Goal: Use online tool/utility: Utilize a website feature to perform a specific function

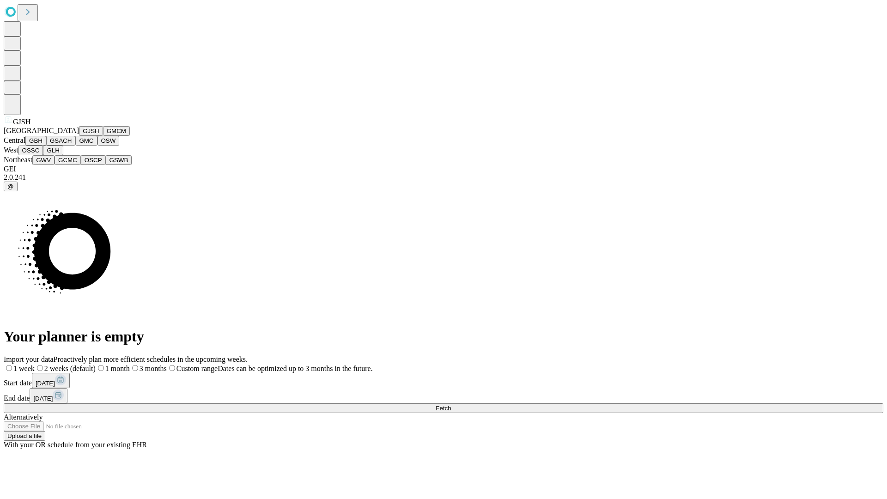
click at [79, 136] on button "GJSH" at bounding box center [91, 131] width 24 height 10
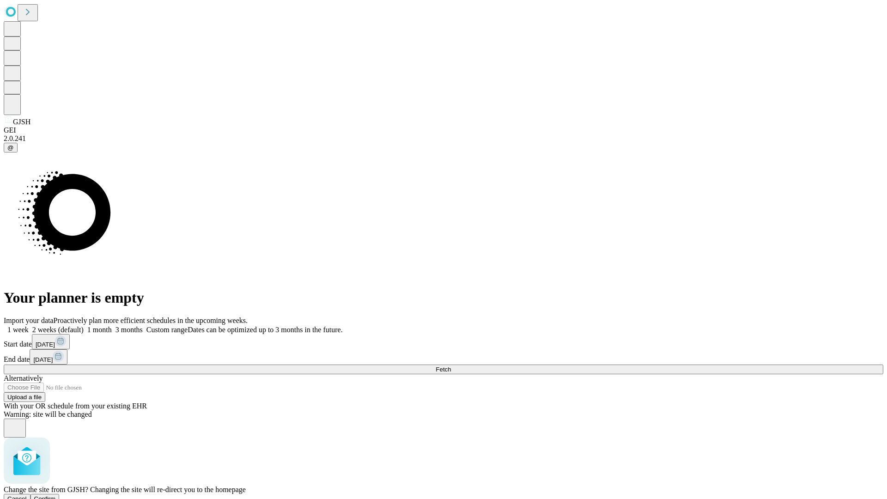
click at [56, 495] on span "Confirm" at bounding box center [45, 498] width 22 height 7
click at [84, 326] on label "2 weeks (default)" at bounding box center [56, 330] width 55 height 8
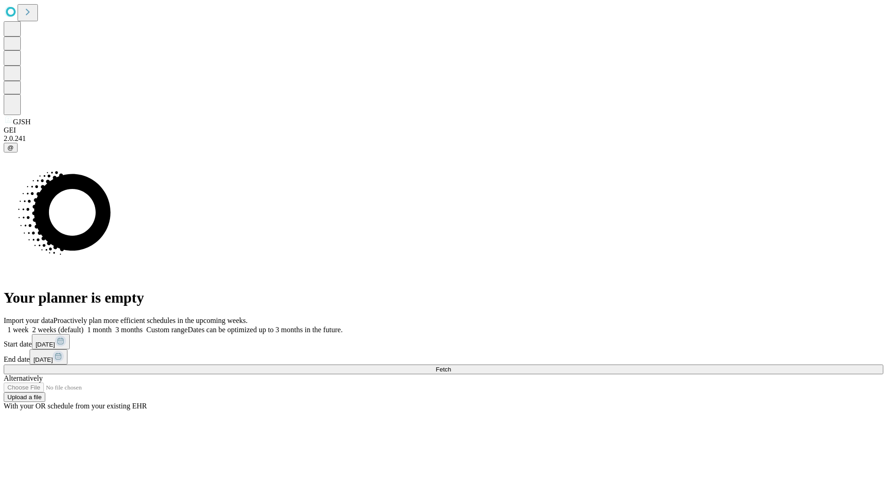
click at [451, 366] on span "Fetch" at bounding box center [443, 369] width 15 height 7
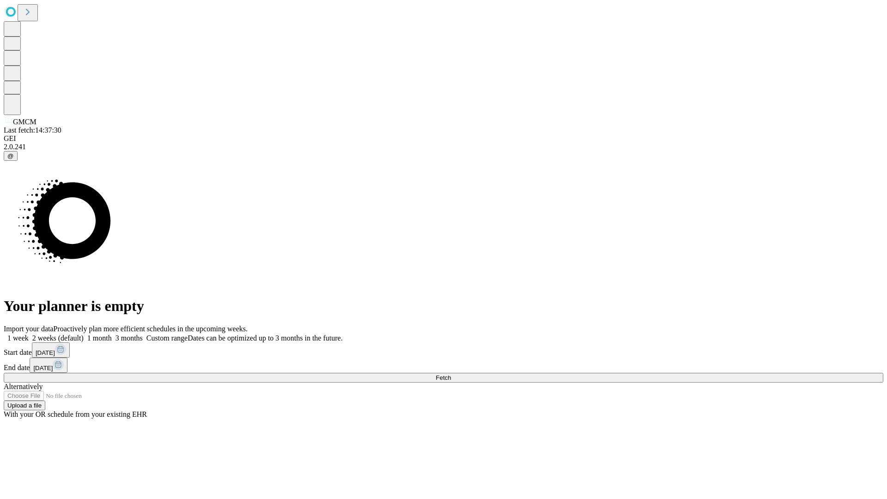
click at [451, 374] on span "Fetch" at bounding box center [443, 377] width 15 height 7
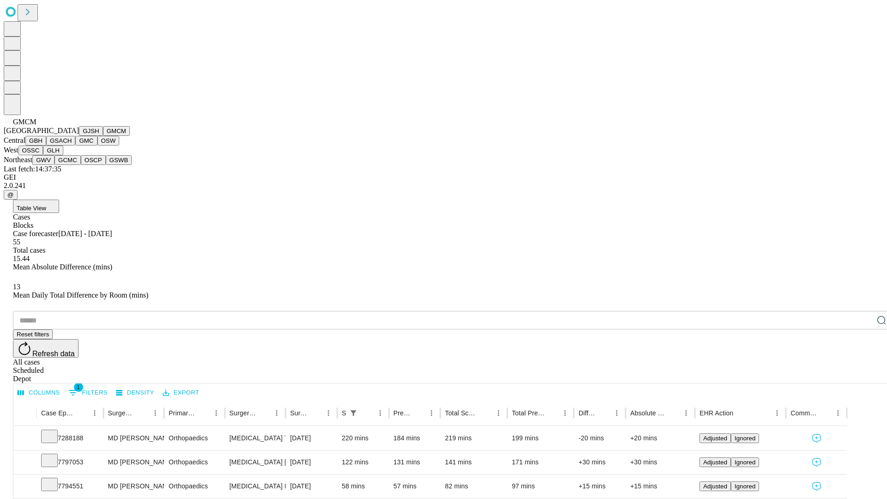
click at [46, 145] on button "GBH" at bounding box center [35, 141] width 21 height 10
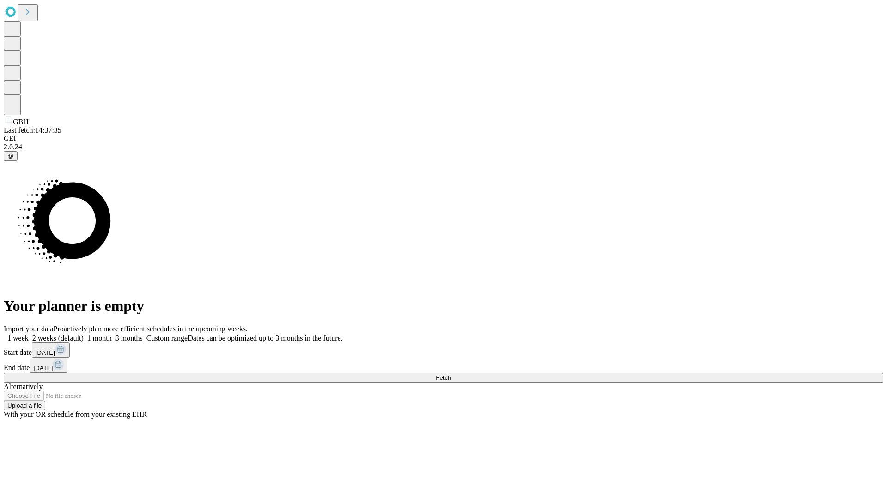
click at [84, 334] on label "2 weeks (default)" at bounding box center [56, 338] width 55 height 8
click at [451, 374] on span "Fetch" at bounding box center [443, 377] width 15 height 7
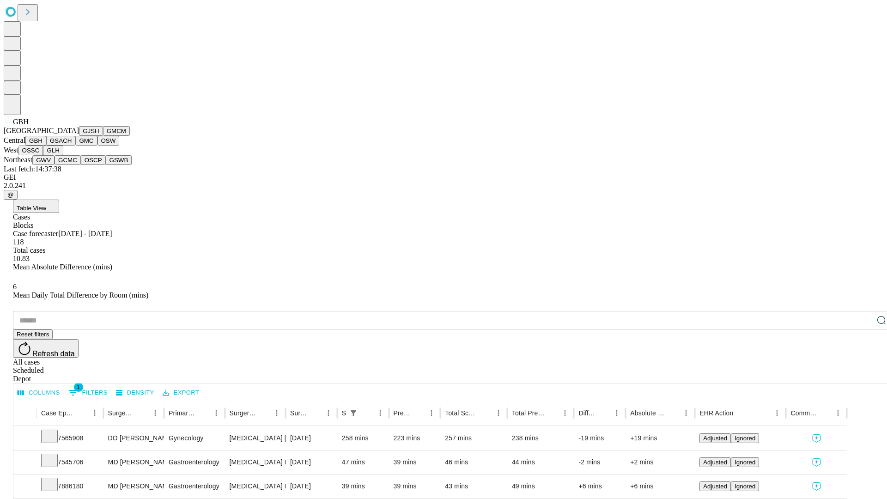
click at [72, 145] on button "GSACH" at bounding box center [60, 141] width 29 height 10
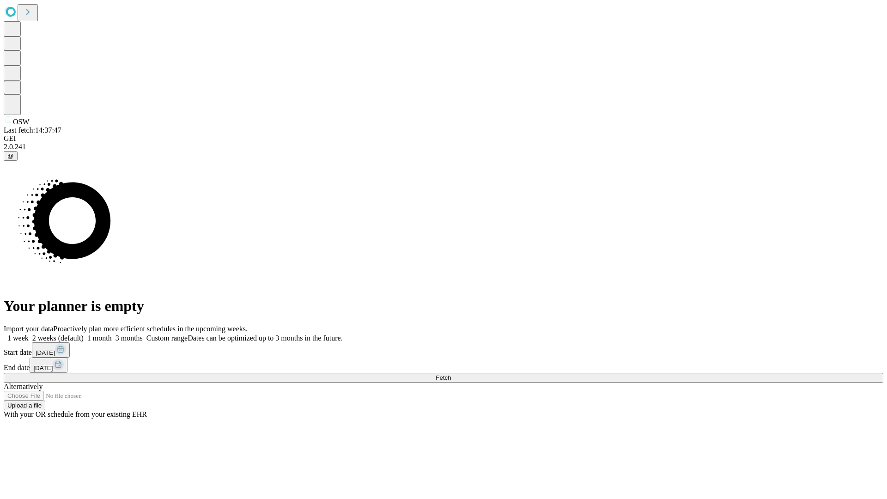
click at [84, 334] on label "2 weeks (default)" at bounding box center [56, 338] width 55 height 8
click at [451, 374] on span "Fetch" at bounding box center [443, 377] width 15 height 7
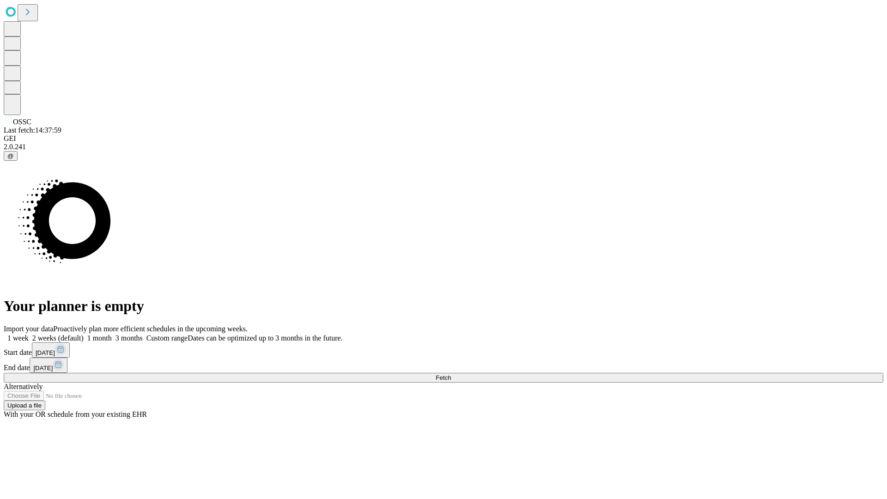
click at [451, 374] on span "Fetch" at bounding box center [443, 377] width 15 height 7
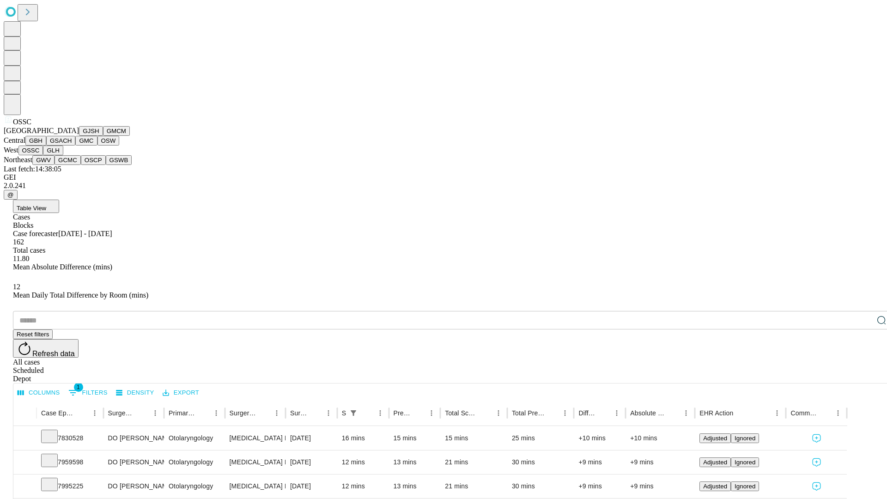
click at [63, 155] on button "GLH" at bounding box center [53, 150] width 20 height 10
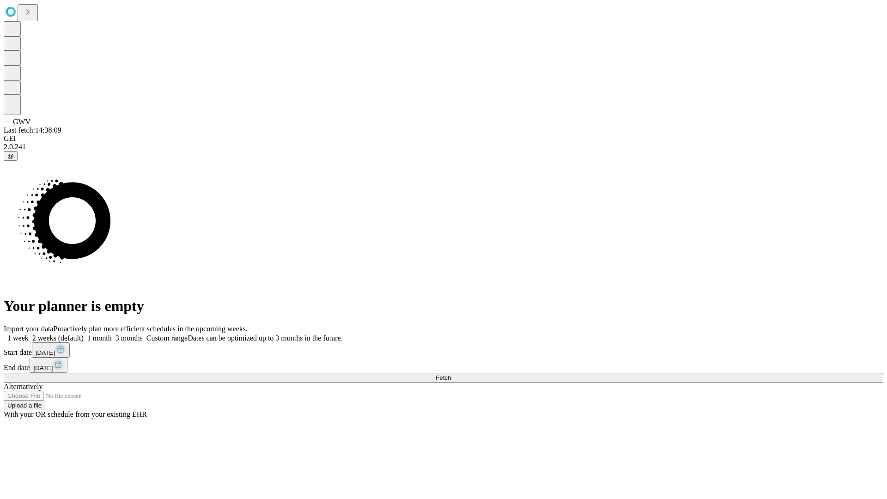
click at [451, 374] on span "Fetch" at bounding box center [443, 377] width 15 height 7
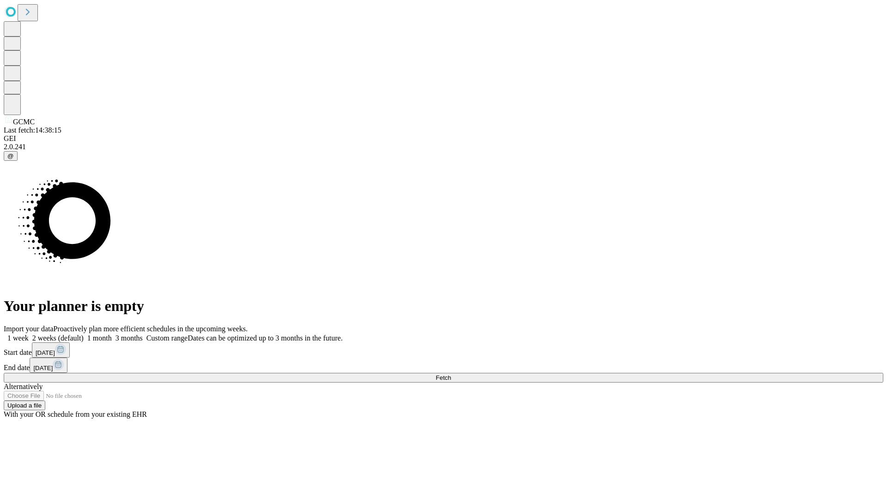
click at [84, 334] on label "2 weeks (default)" at bounding box center [56, 338] width 55 height 8
click at [451, 374] on span "Fetch" at bounding box center [443, 377] width 15 height 7
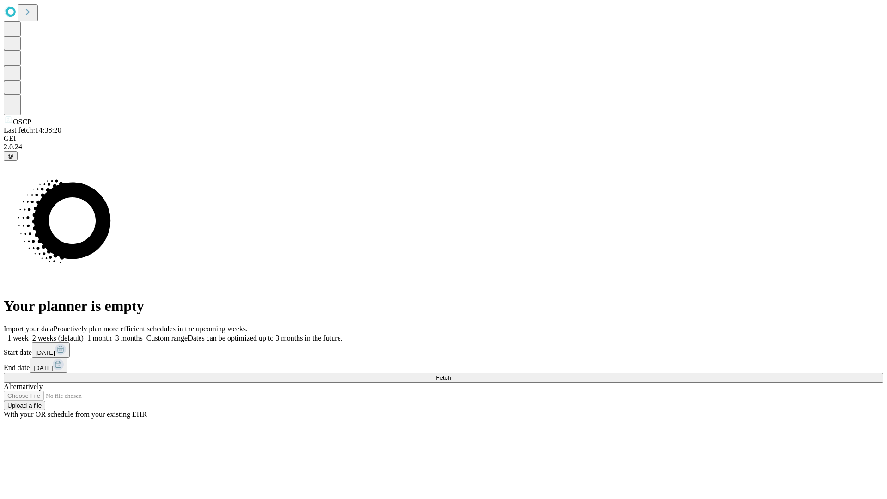
click at [84, 334] on label "2 weeks (default)" at bounding box center [56, 338] width 55 height 8
click at [451, 374] on span "Fetch" at bounding box center [443, 377] width 15 height 7
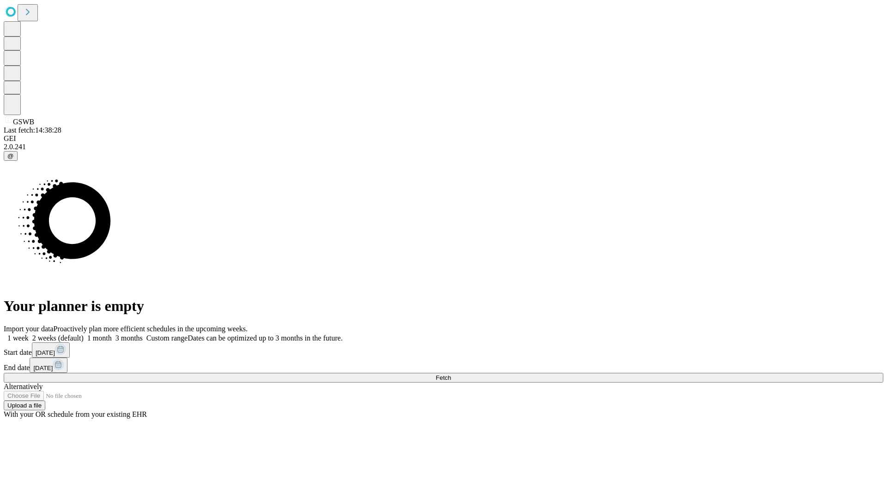
click at [84, 334] on label "2 weeks (default)" at bounding box center [56, 338] width 55 height 8
click at [451, 374] on span "Fetch" at bounding box center [443, 377] width 15 height 7
